Goal: Communication & Community: Share content

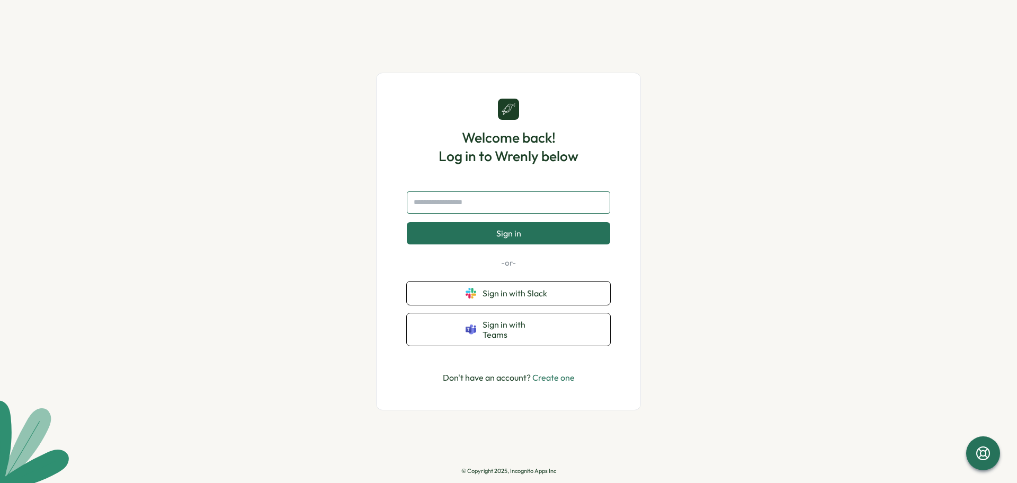
click at [533, 210] on input "text" at bounding box center [508, 202] width 203 height 22
type input "**********"
click at [407, 222] on button "Sign in" at bounding box center [508, 233] width 203 height 22
click at [522, 373] on p "Don't have an account? Create one" at bounding box center [509, 377] width 132 height 13
click at [551, 372] on link "Create one" at bounding box center [554, 377] width 42 height 11
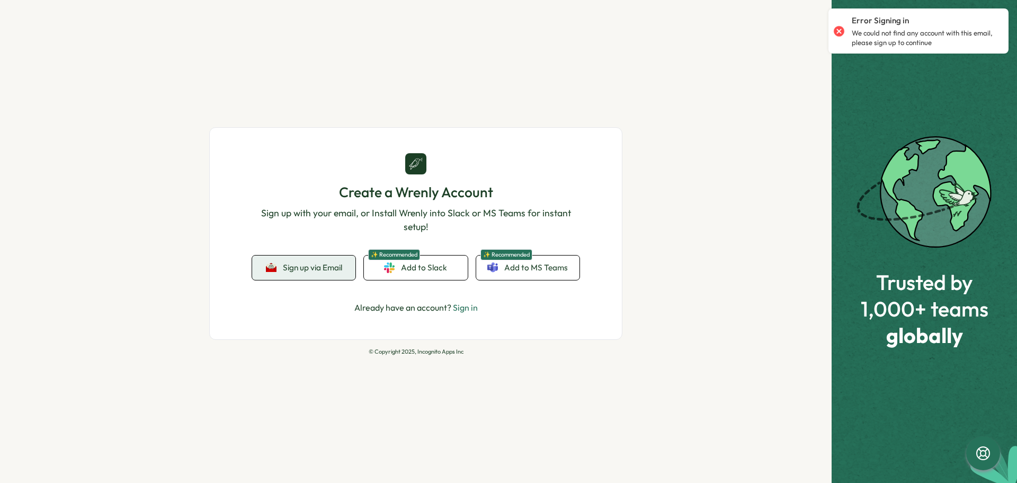
click at [295, 263] on span "Sign up via Email" at bounding box center [312, 268] width 59 height 10
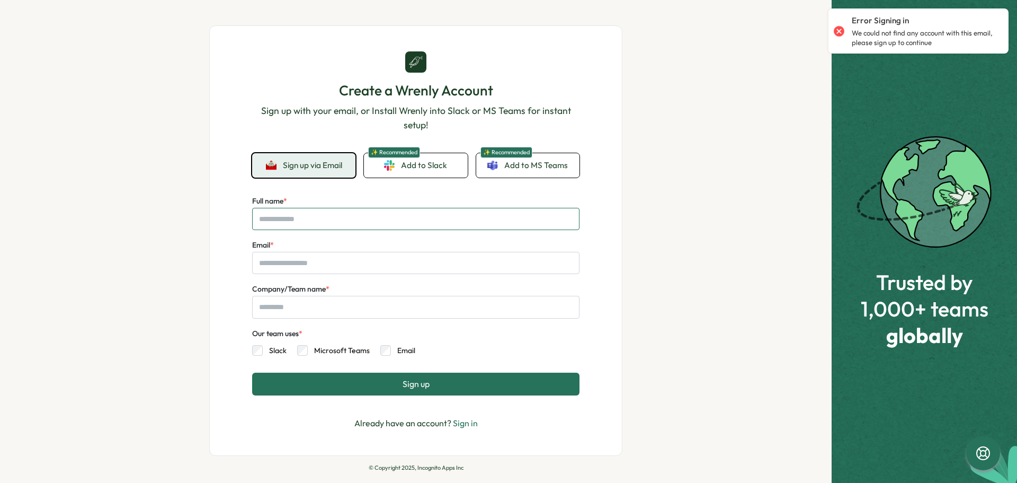
click at [487, 223] on input "Full name *" at bounding box center [416, 219] width 328 height 22
type input "*****"
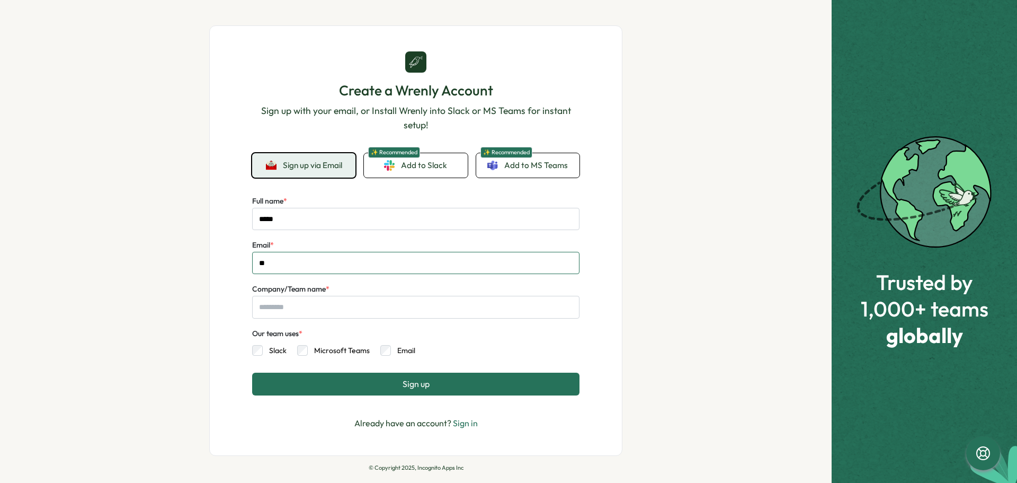
type input "*"
type input "**********"
click at [453, 299] on input "Company/Team name *" at bounding box center [416, 307] width 328 height 22
type input "**********"
click at [308, 351] on label "Microsoft Teams" at bounding box center [339, 350] width 62 height 11
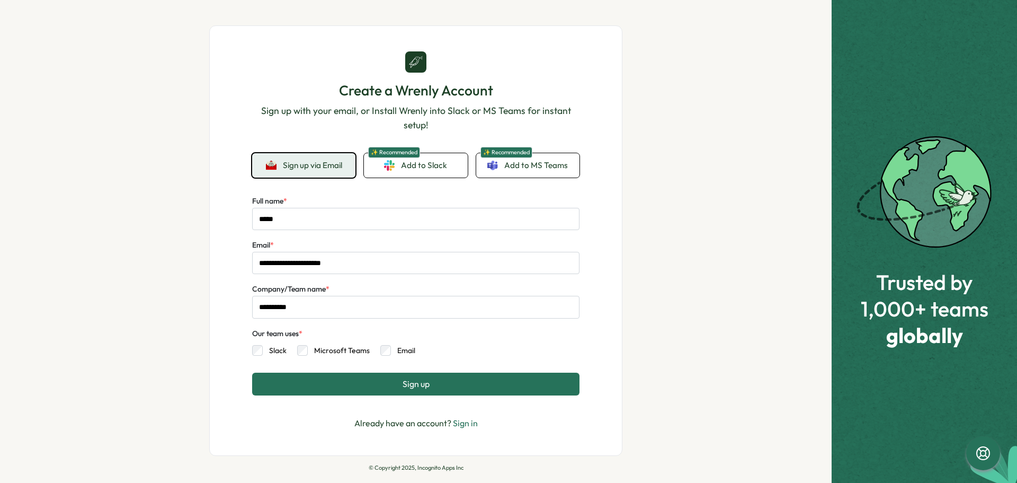
click at [388, 383] on button "Sign up" at bounding box center [416, 384] width 328 height 22
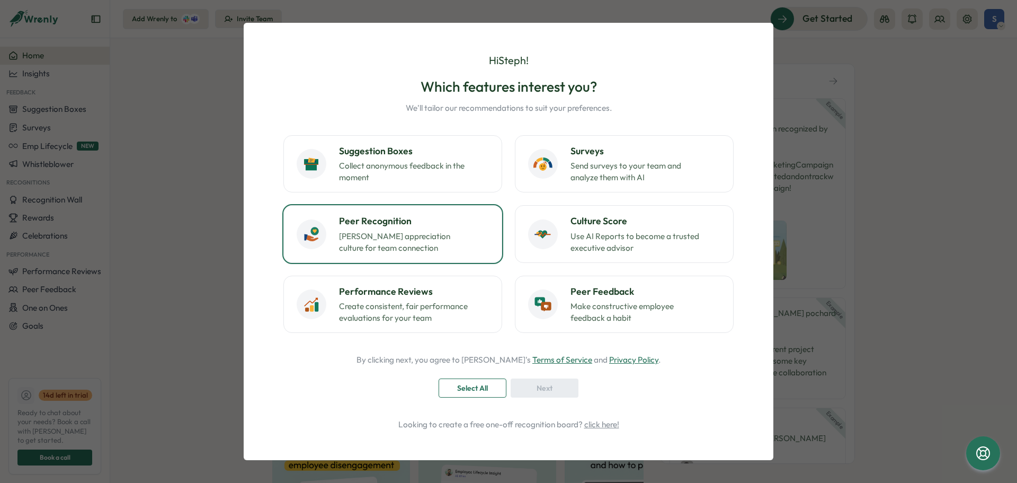
click at [444, 225] on h3 "Peer Recognition" at bounding box center [414, 221] width 150 height 14
click at [529, 391] on div "Next" at bounding box center [545, 388] width 48 height 18
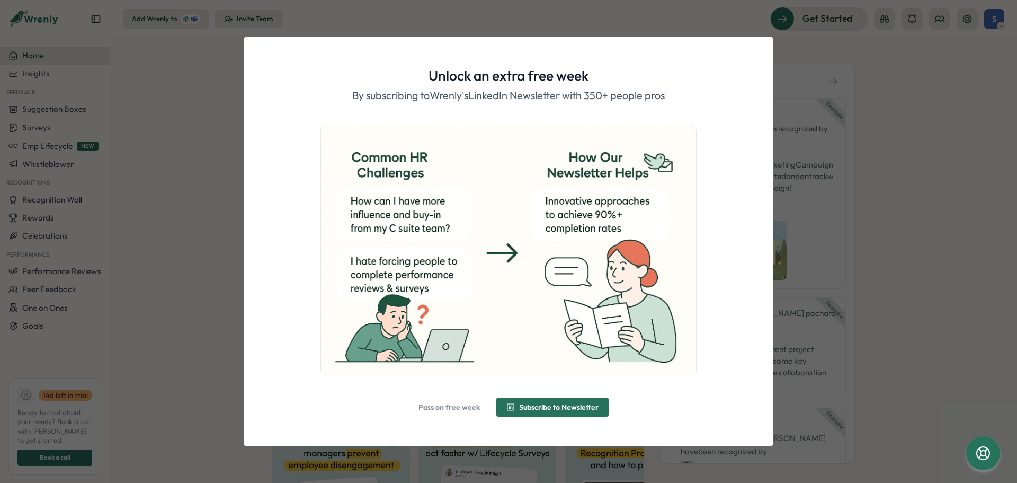
click at [437, 414] on span "Pass on free week" at bounding box center [449, 407] width 61 height 18
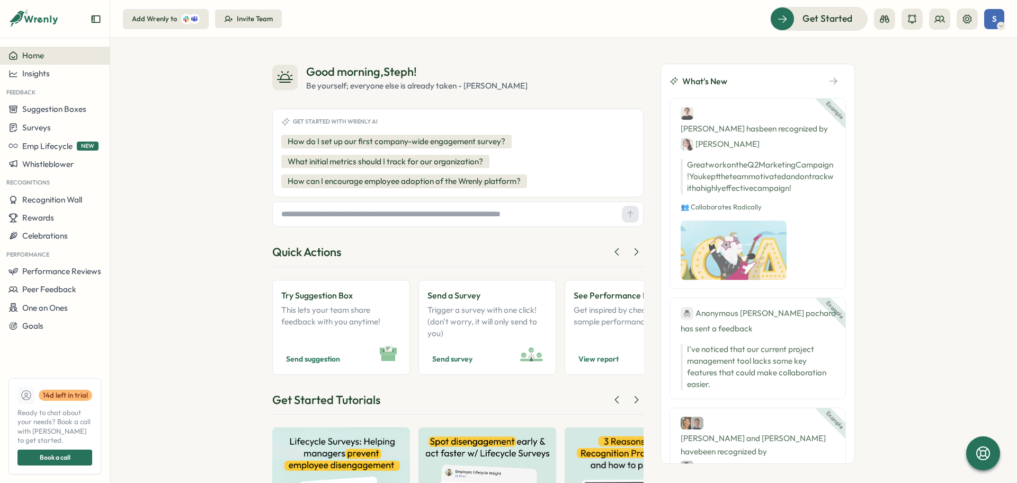
click at [185, 287] on div "Good morning , Steph ! Be yourself; everyone else is already taken - Oscar Wild…" at bounding box center [563, 260] width 907 height 445
click at [68, 200] on span "Recognition Wall" at bounding box center [52, 199] width 60 height 10
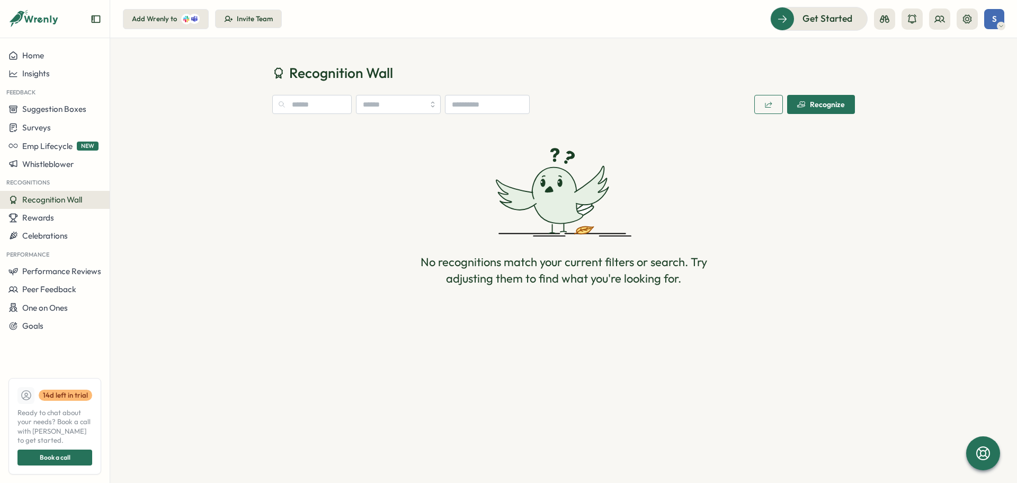
click at [810, 100] on span "Recognize" at bounding box center [822, 104] width 48 height 18
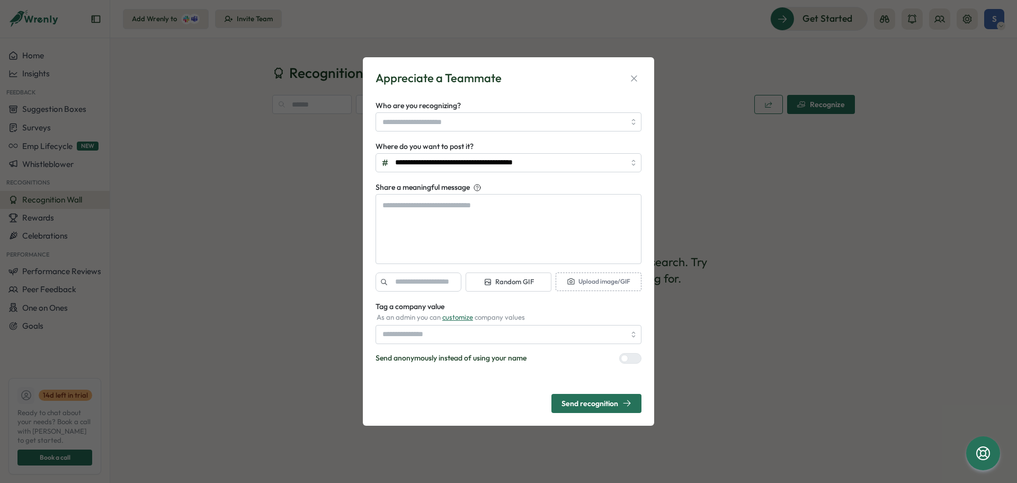
click at [219, 211] on div "**********" at bounding box center [508, 241] width 1017 height 483
click at [634, 81] on icon "button" at bounding box center [634, 78] width 11 height 11
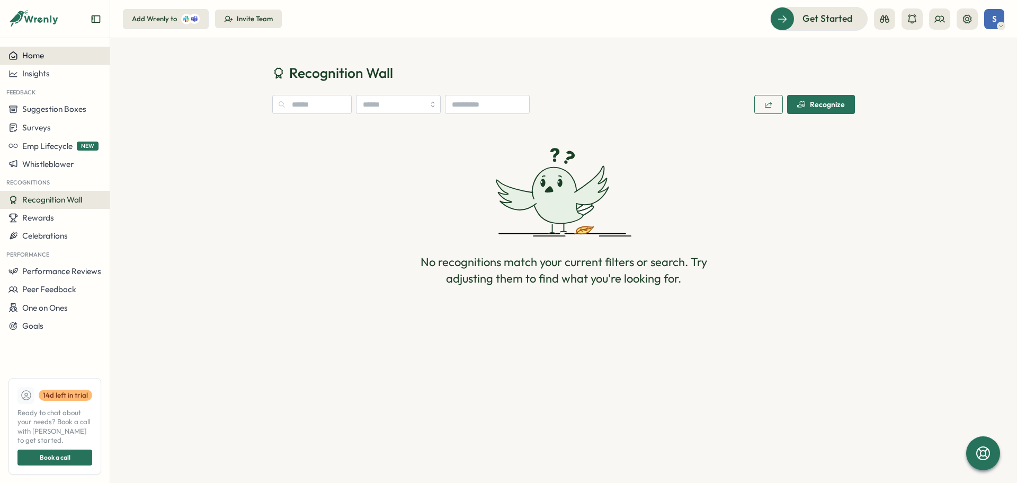
click at [54, 60] on div "Home" at bounding box center [54, 56] width 93 height 10
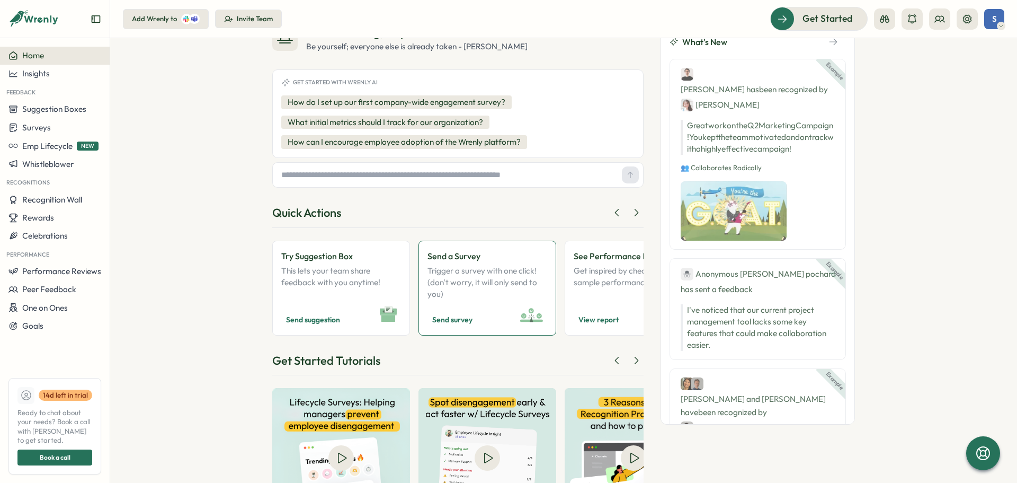
scroll to position [109, 0]
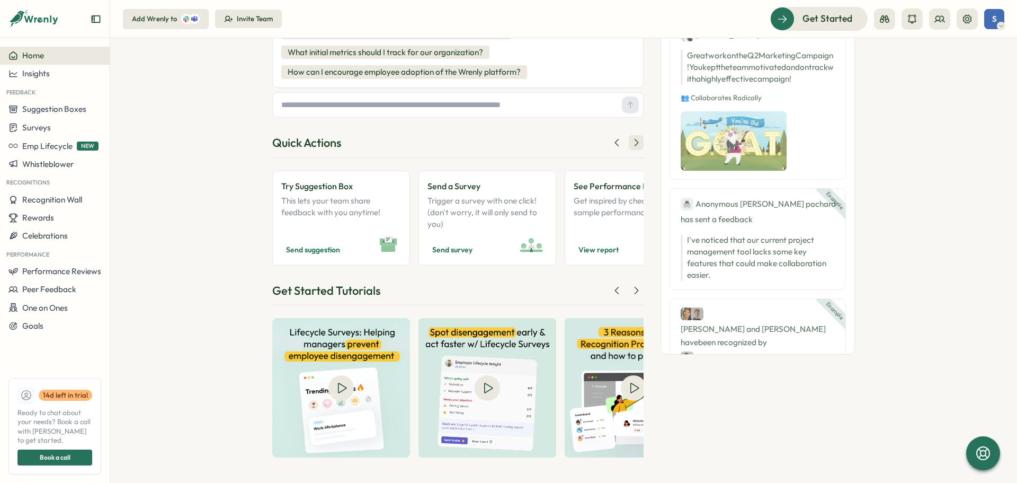
click at [635, 145] on icon at bounding box center [636, 142] width 3 height 7
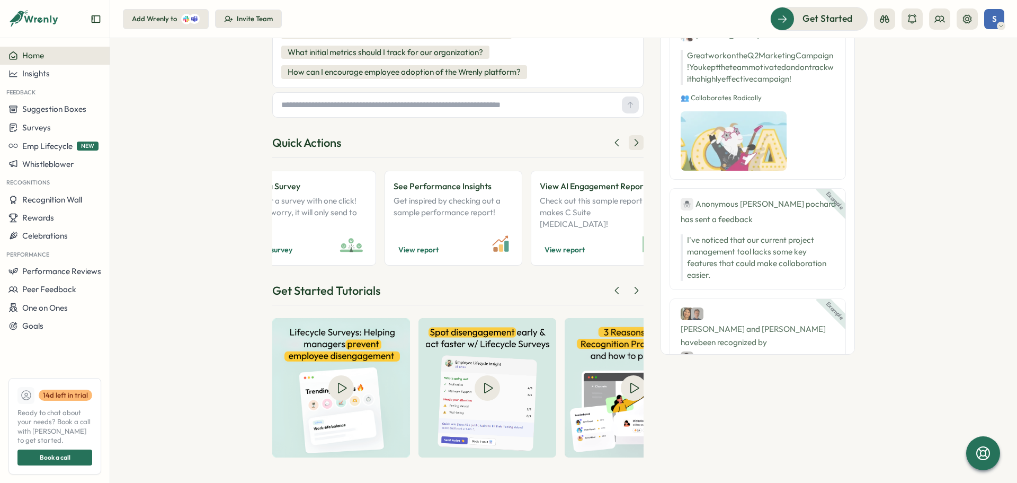
click at [635, 145] on icon at bounding box center [636, 142] width 3 height 7
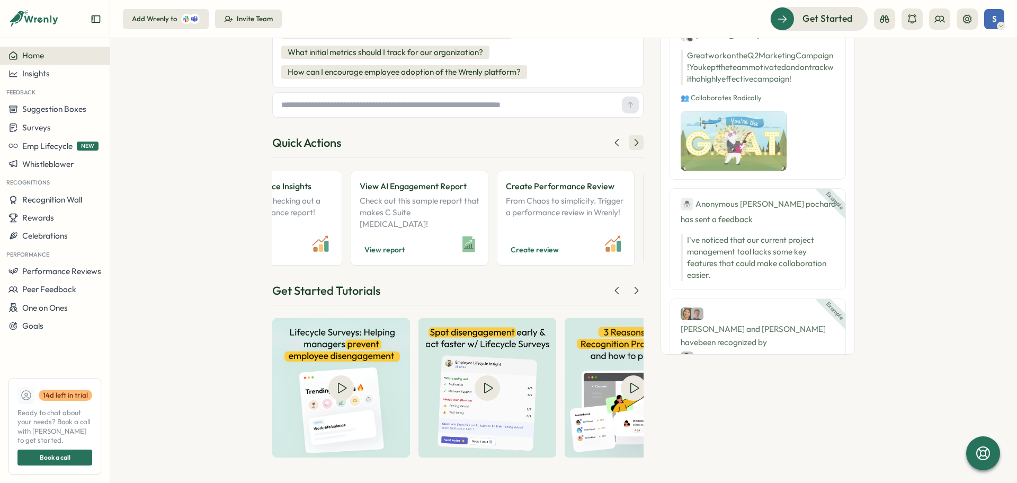
click at [635, 145] on icon at bounding box center [636, 142] width 3 height 7
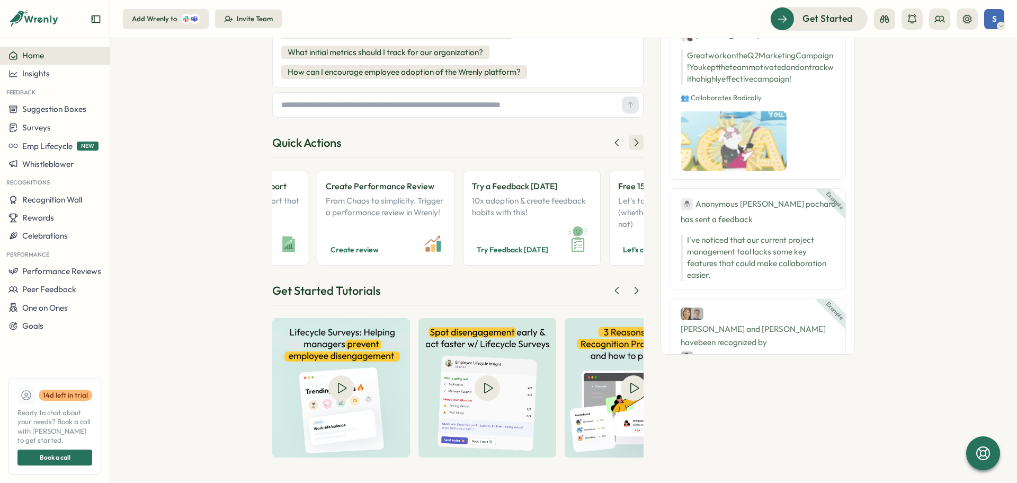
click at [635, 145] on icon at bounding box center [636, 142] width 3 height 7
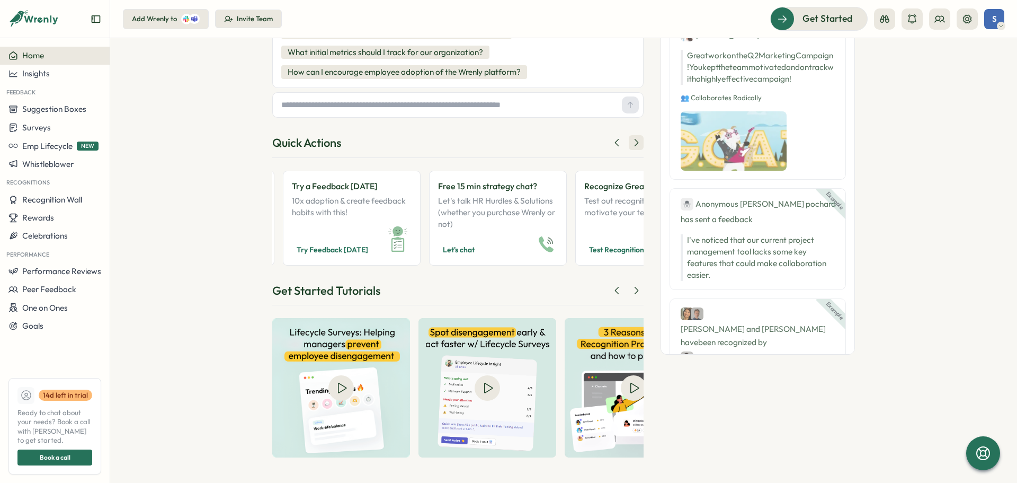
click at [635, 145] on icon at bounding box center [636, 142] width 3 height 7
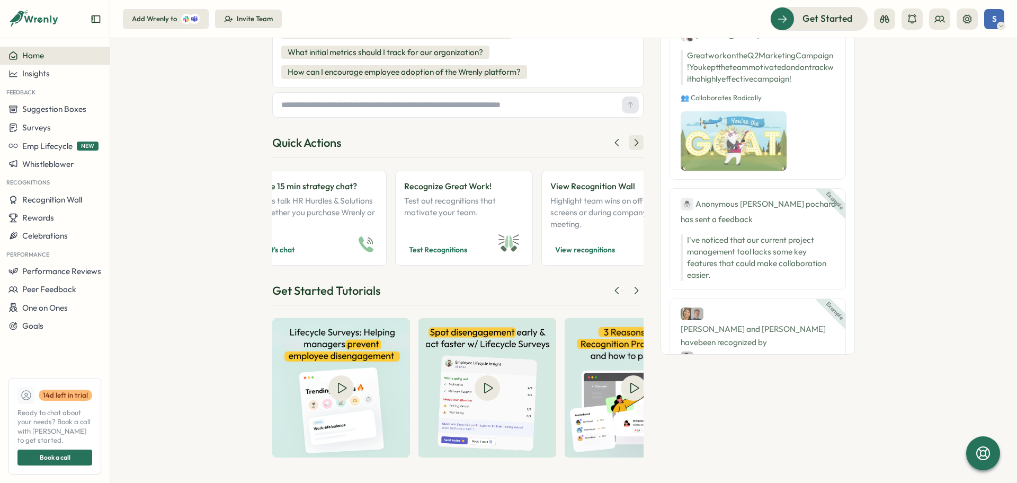
click at [635, 145] on icon at bounding box center [636, 142] width 3 height 7
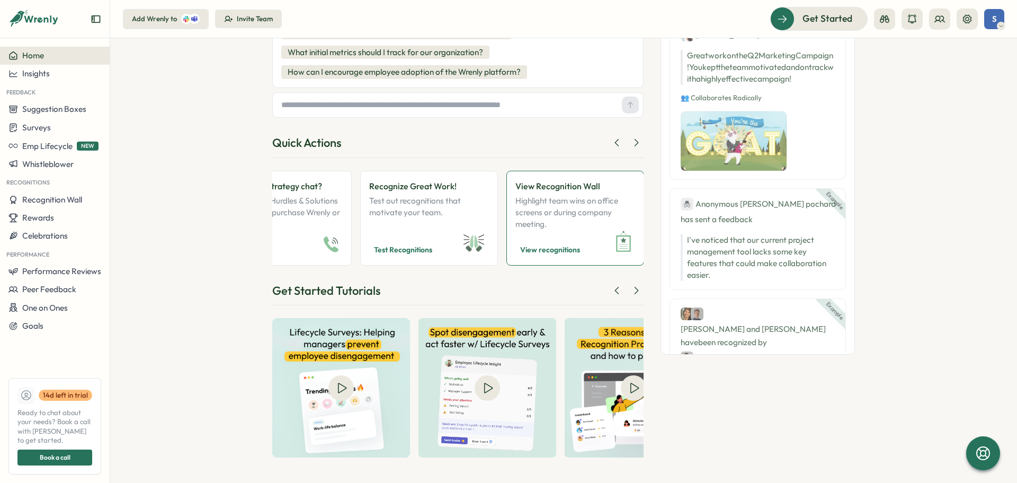
scroll to position [0, 936]
click at [451, 220] on p "Test out recognitions that motivate your team." at bounding box center [429, 212] width 120 height 35
click at [590, 205] on p "Highlight team wins on office screens or during company meeting." at bounding box center [575, 212] width 120 height 35
click at [440, 207] on p "Test out recognitions that motivate your team." at bounding box center [429, 212] width 120 height 35
click at [84, 206] on button "Recognition Wall" at bounding box center [55, 200] width 110 height 18
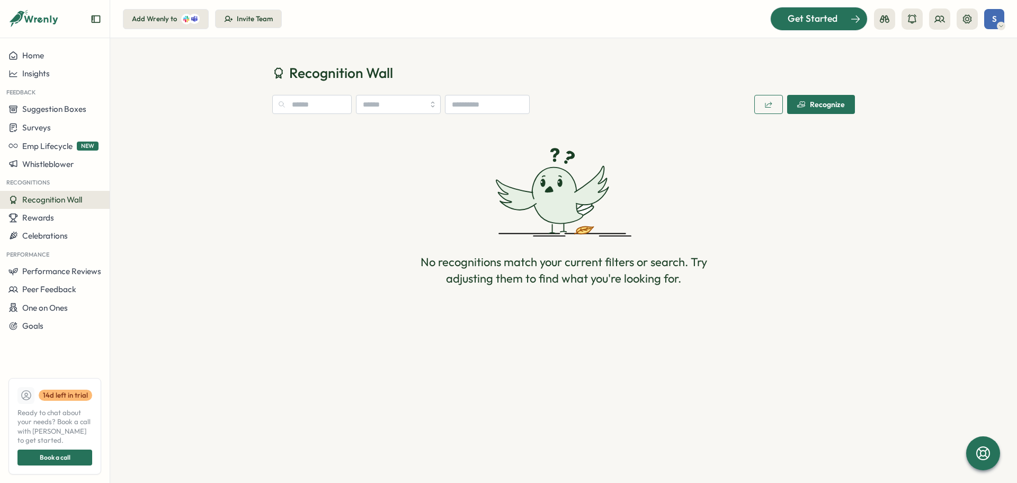
click at [798, 17] on span "Get Started" at bounding box center [813, 19] width 50 height 14
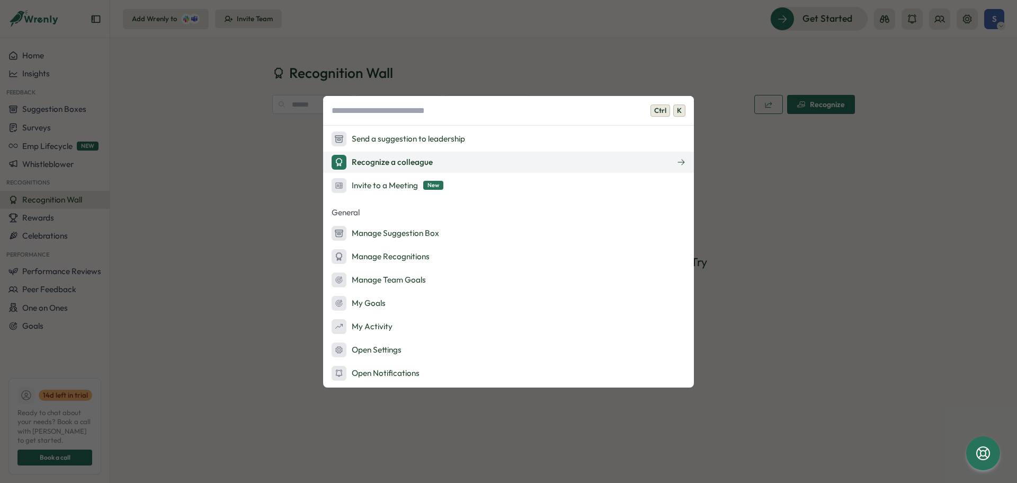
scroll to position [209, 0]
click at [412, 168] on div "Recognize a colleague" at bounding box center [382, 161] width 101 height 15
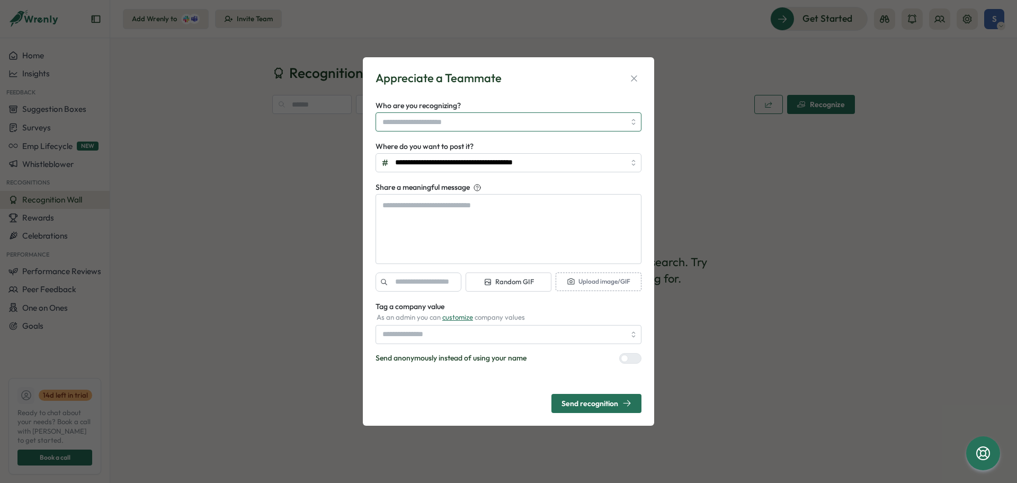
type textarea "*"
click at [463, 120] on input "Who are you recognizing?" at bounding box center [504, 122] width 243 height 18
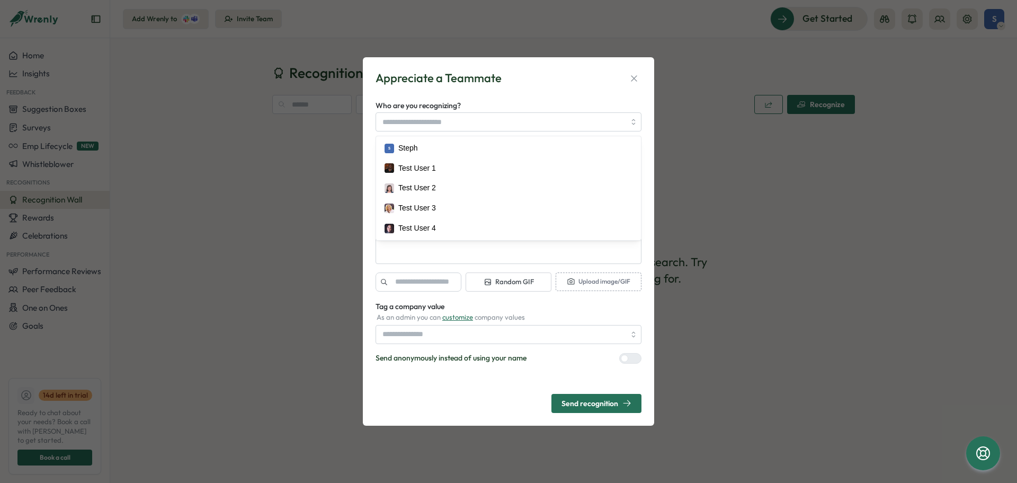
click at [532, 104] on div "Who are you recognizing? S Steph Test User 1 Test User 2 Test User 3 Test User 4" at bounding box center [509, 115] width 266 height 32
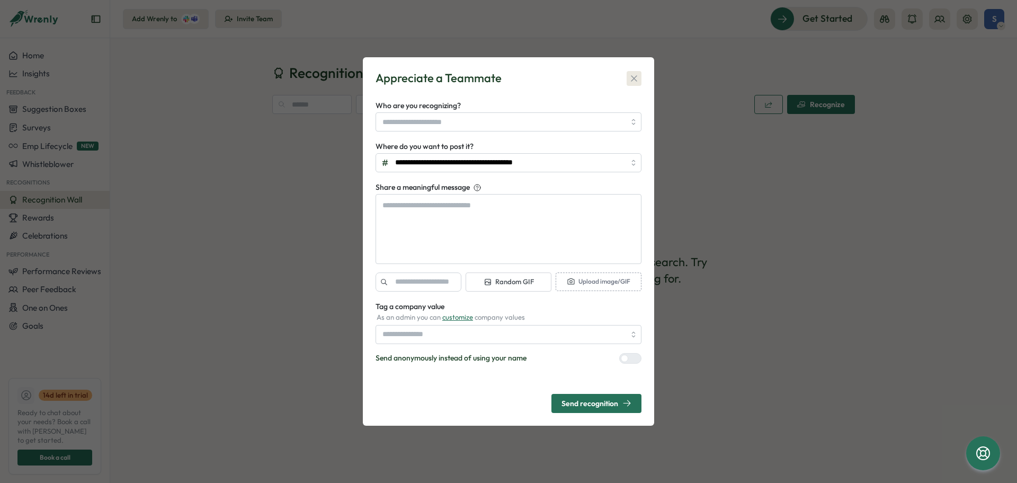
click at [636, 77] on icon "button" at bounding box center [634, 78] width 11 height 11
